Goal: Information Seeking & Learning: Learn about a topic

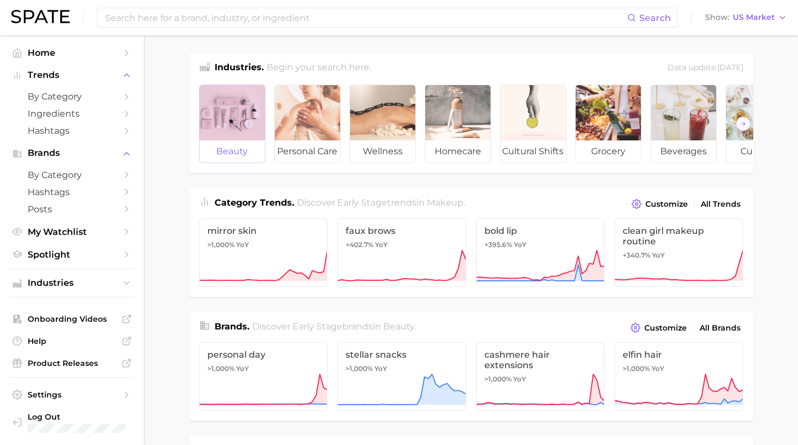
click at [238, 123] on div at bounding box center [232, 112] width 65 height 55
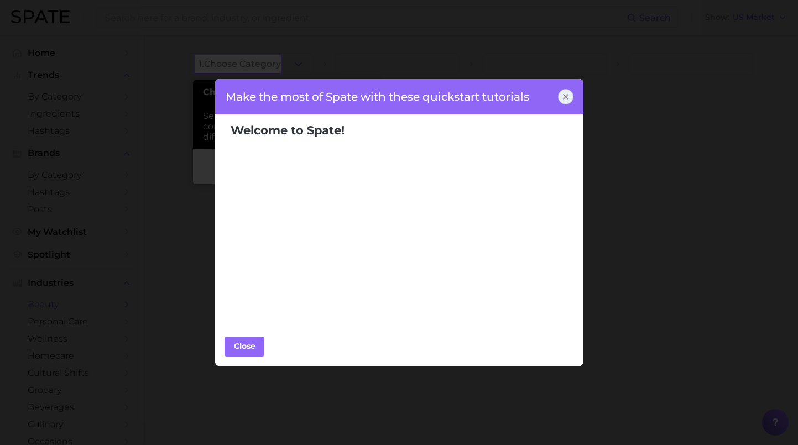
click at [567, 92] on icon at bounding box center [565, 96] width 9 height 9
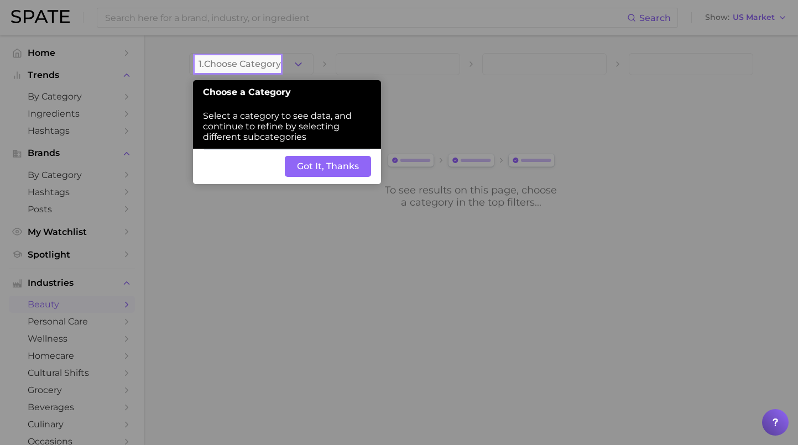
click at [339, 156] on button "Got It, Thanks" at bounding box center [328, 166] width 86 height 21
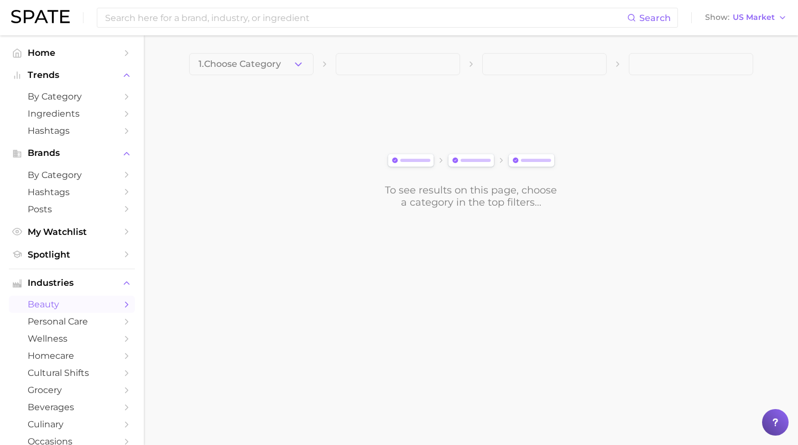
click at [127, 302] on polyline "Sidebar" at bounding box center [126, 304] width 3 height 5
click at [126, 302] on polyline "Sidebar" at bounding box center [126, 304] width 3 height 5
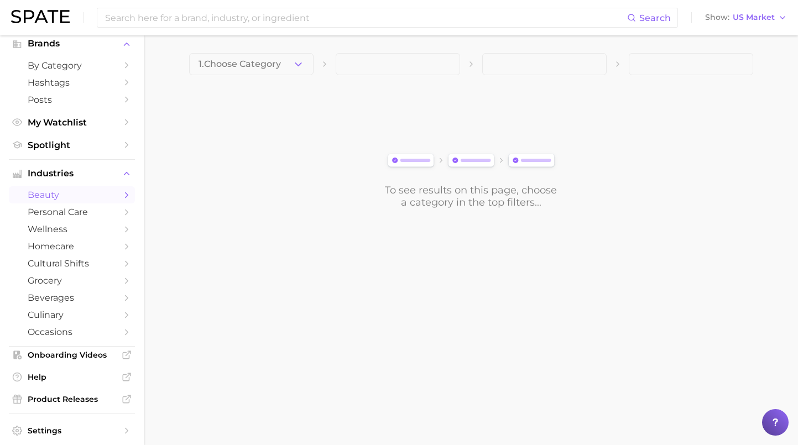
scroll to position [111, 0]
click at [59, 188] on span "beauty" at bounding box center [72, 193] width 88 height 11
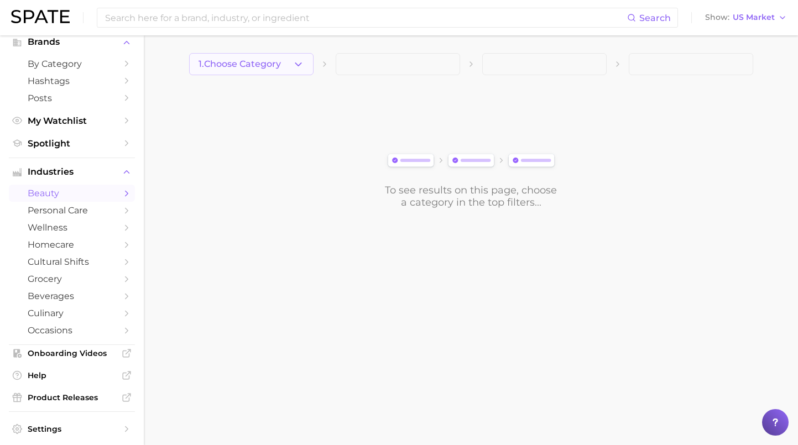
click at [279, 72] on button "1. Choose Category" at bounding box center [251, 64] width 124 height 22
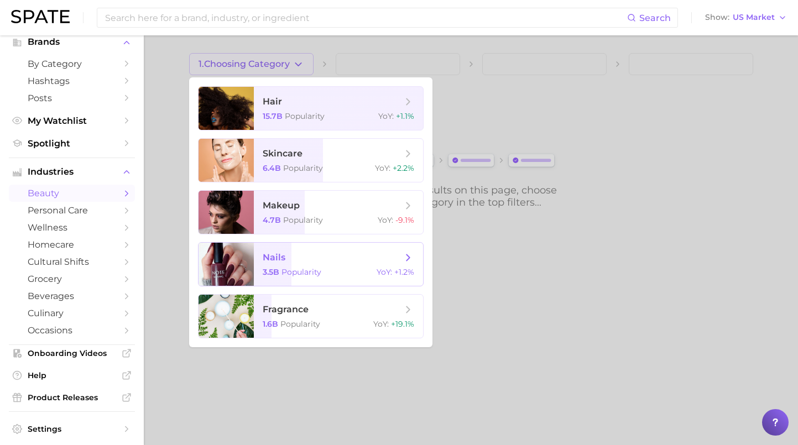
click at [285, 248] on span "nails 3.5b Popularity YoY : +1.2%" at bounding box center [338, 264] width 169 height 43
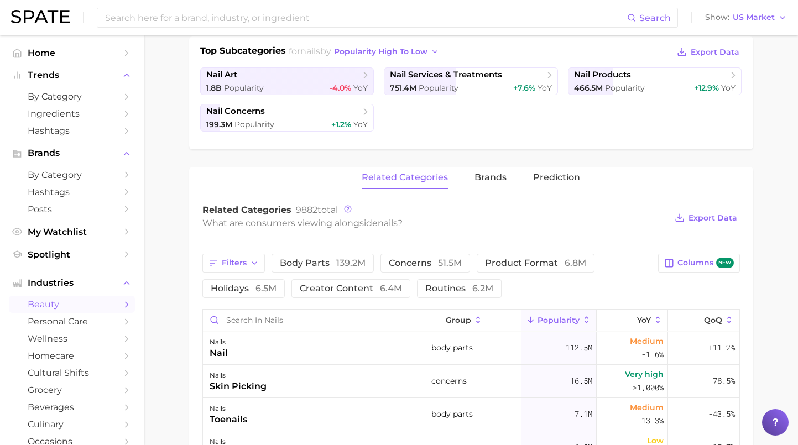
scroll to position [280, 0]
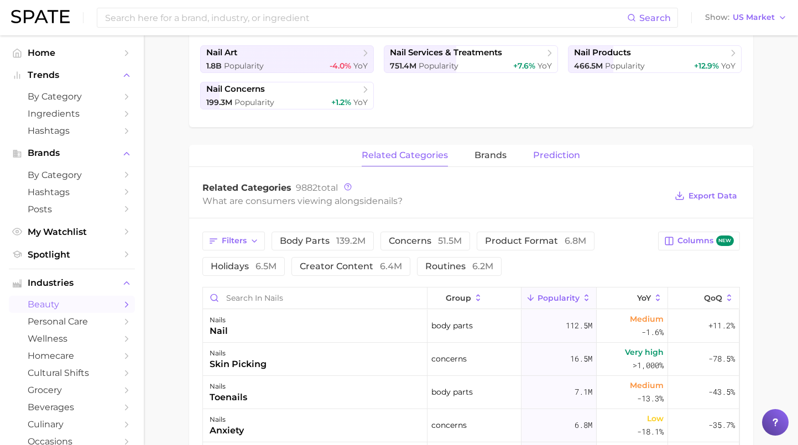
click at [552, 153] on span "Prediction" at bounding box center [556, 155] width 47 height 10
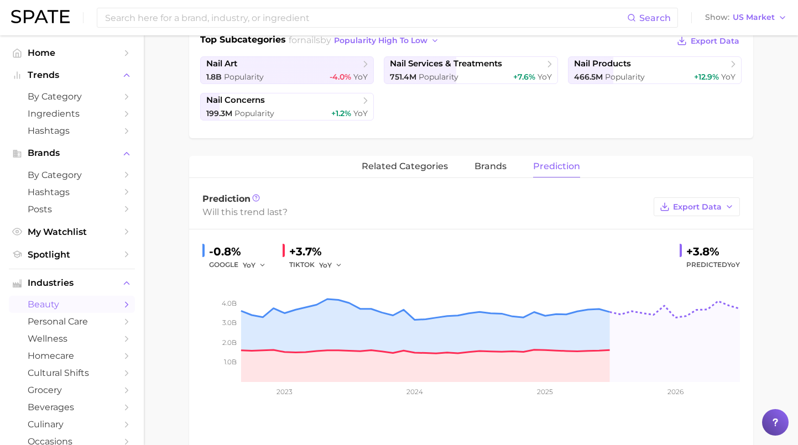
scroll to position [135, 0]
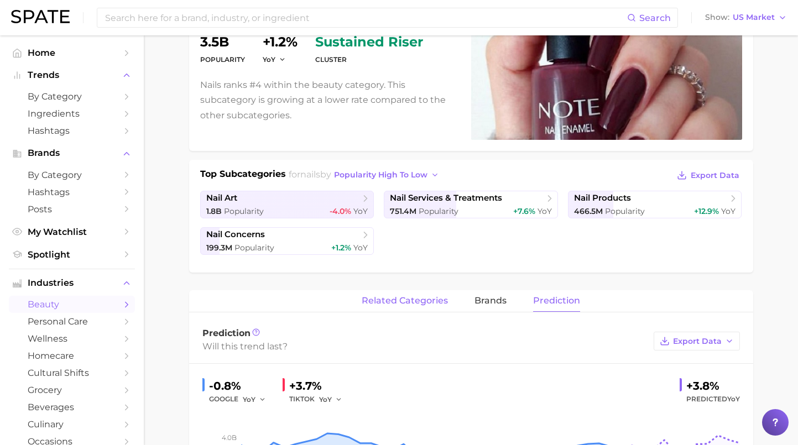
click at [405, 303] on span "related categories" at bounding box center [404, 301] width 86 height 10
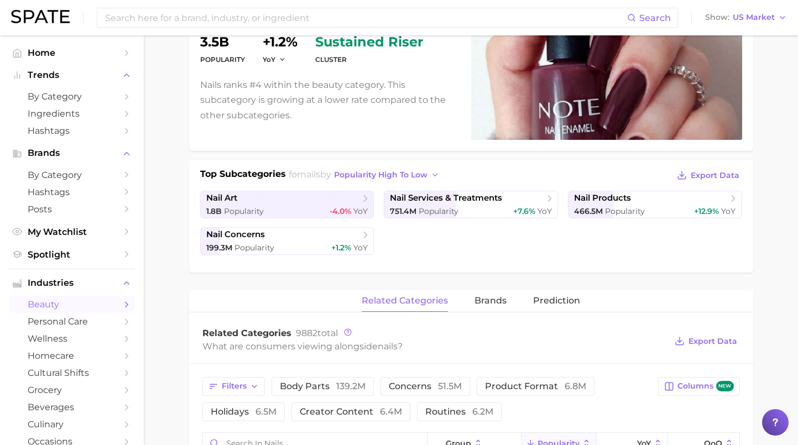
scroll to position [175, 0]
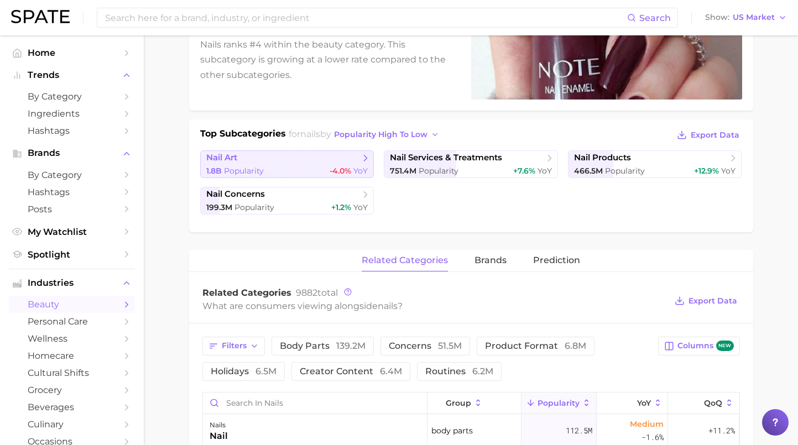
click at [345, 151] on link "nail art 1.8b Popularity -4.0% YoY" at bounding box center [287, 164] width 174 height 28
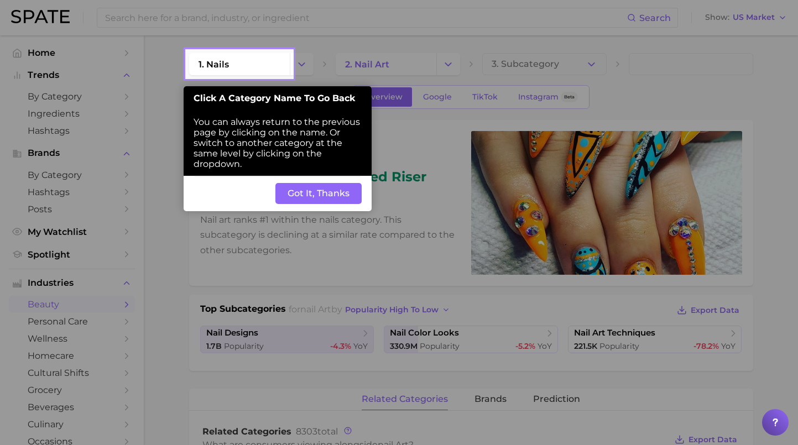
click at [346, 183] on button "Got It, Thanks" at bounding box center [318, 193] width 86 height 21
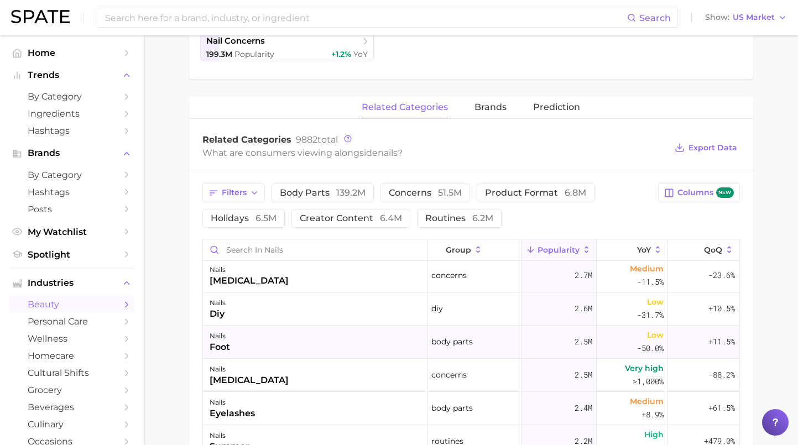
scroll to position [234, 0]
click at [323, 323] on div "nails diy" at bounding box center [315, 308] width 224 height 33
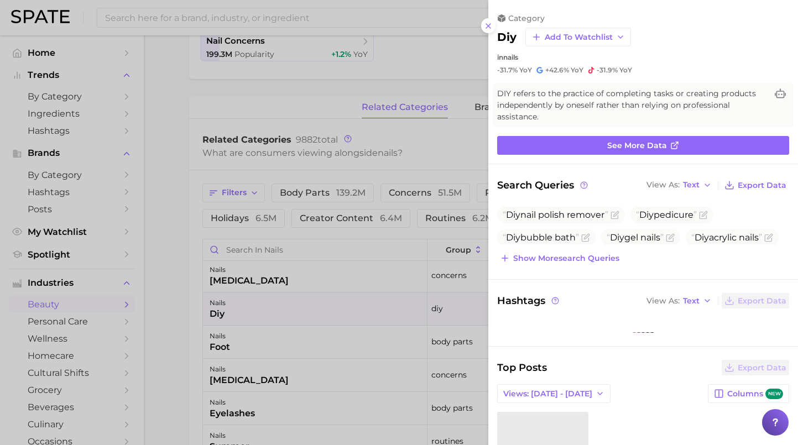
click at [323, 323] on div at bounding box center [399, 222] width 798 height 445
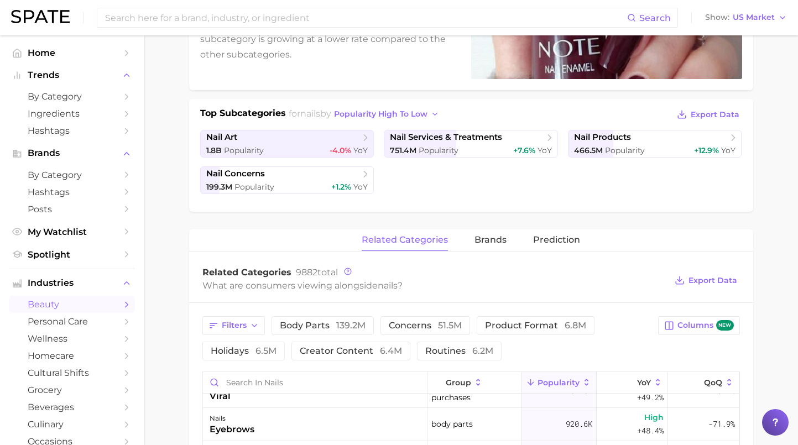
scroll to position [162, 0]
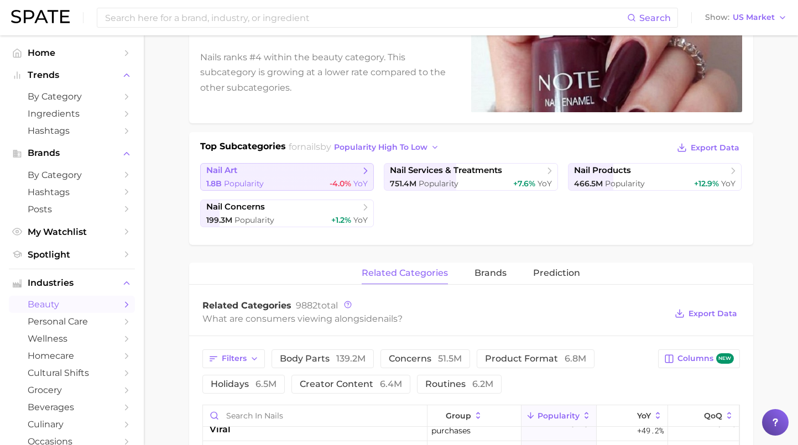
click at [310, 163] on link "nail art 1.8b Popularity -4.0% YoY" at bounding box center [287, 177] width 174 height 28
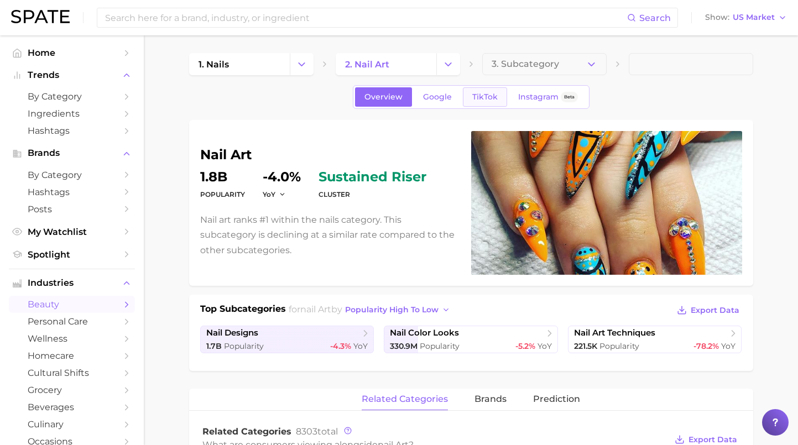
click at [486, 93] on span "TikTok" at bounding box center [484, 96] width 25 height 9
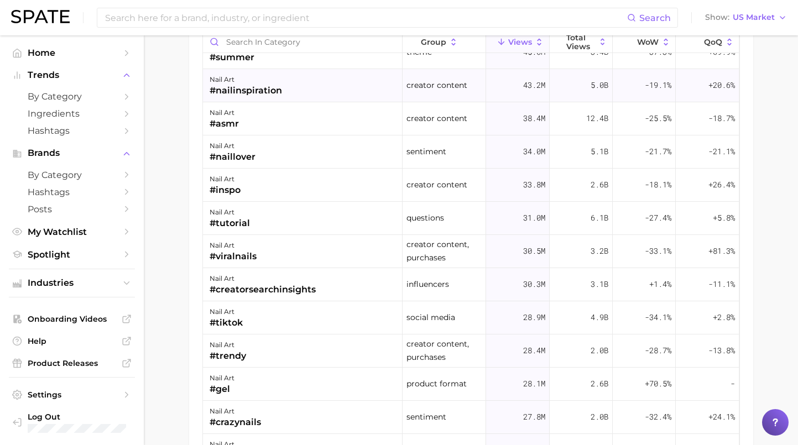
scroll to position [782, 0]
click at [50, 253] on span "Spotlight" at bounding box center [72, 254] width 88 height 11
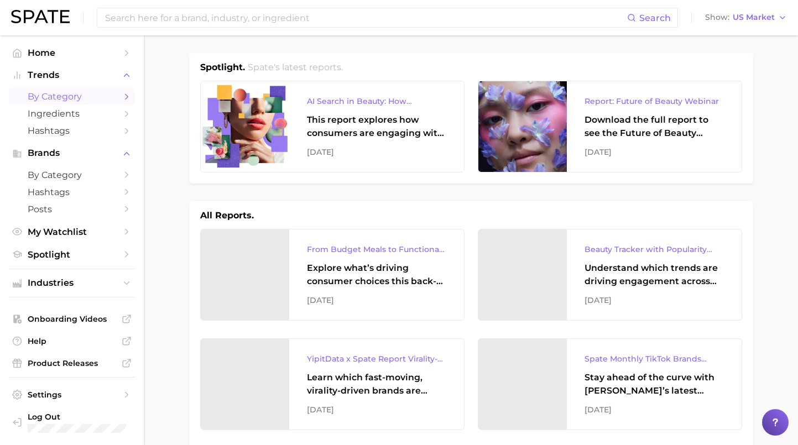
click at [72, 98] on span "by Category" at bounding box center [72, 96] width 88 height 11
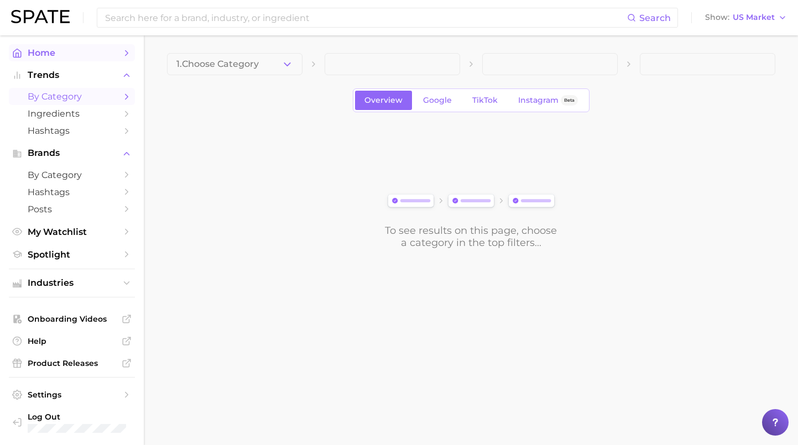
click at [72, 53] on span "Home" at bounding box center [72, 53] width 88 height 11
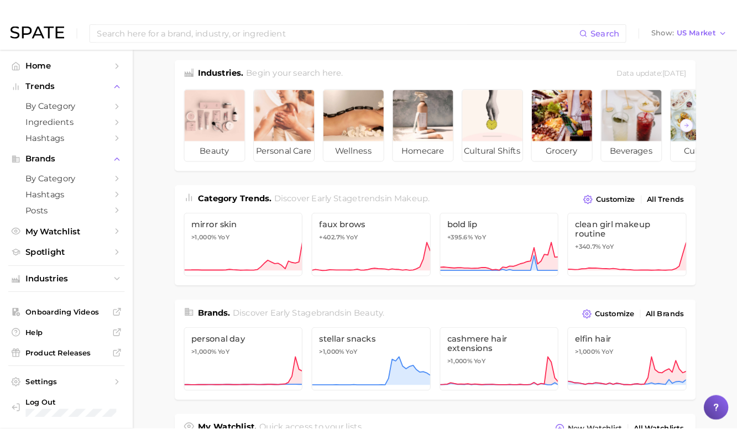
scroll to position [6, 0]
